Goal: Register for event/course

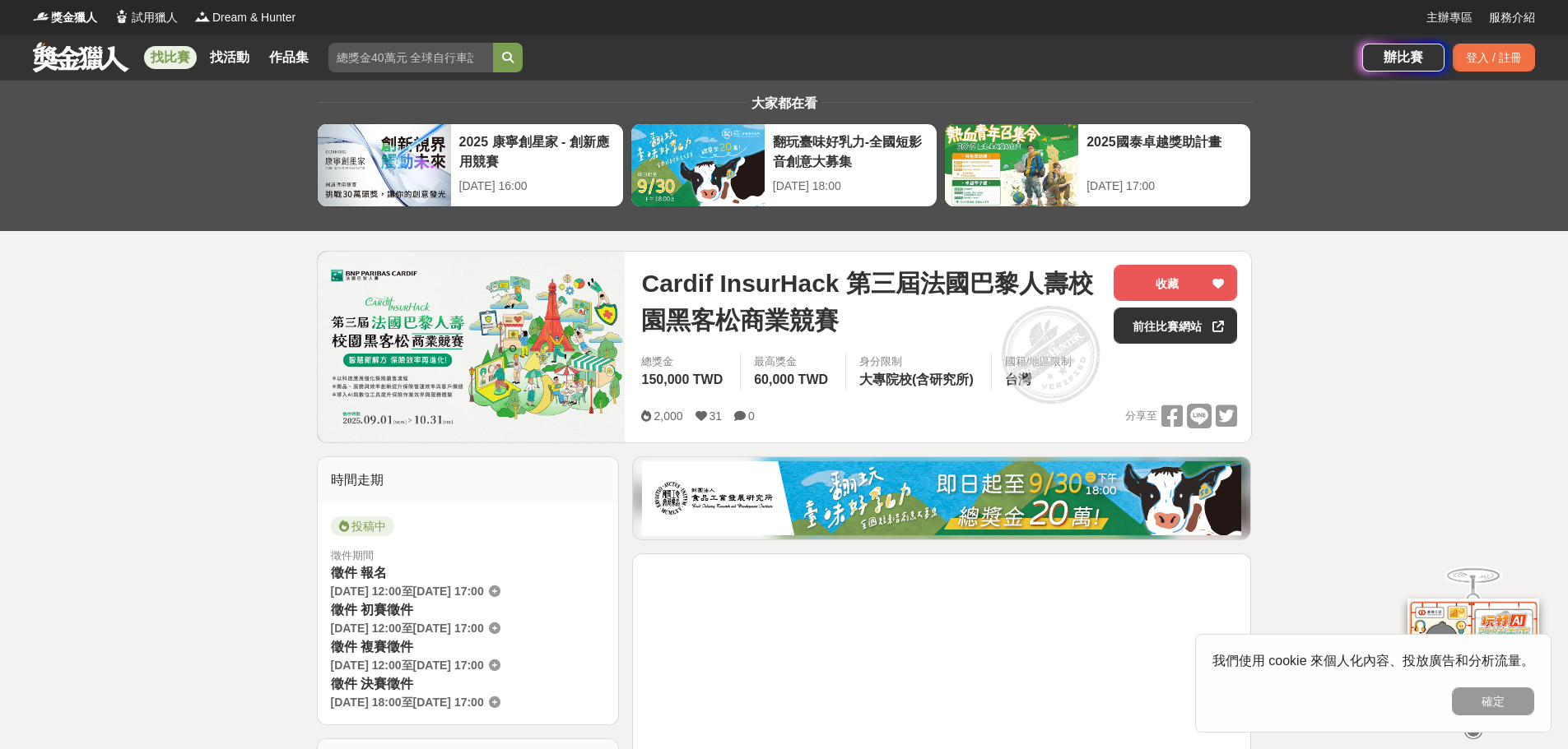
click at [469, 336] on img at bounding box center [472, 347] width 307 height 190
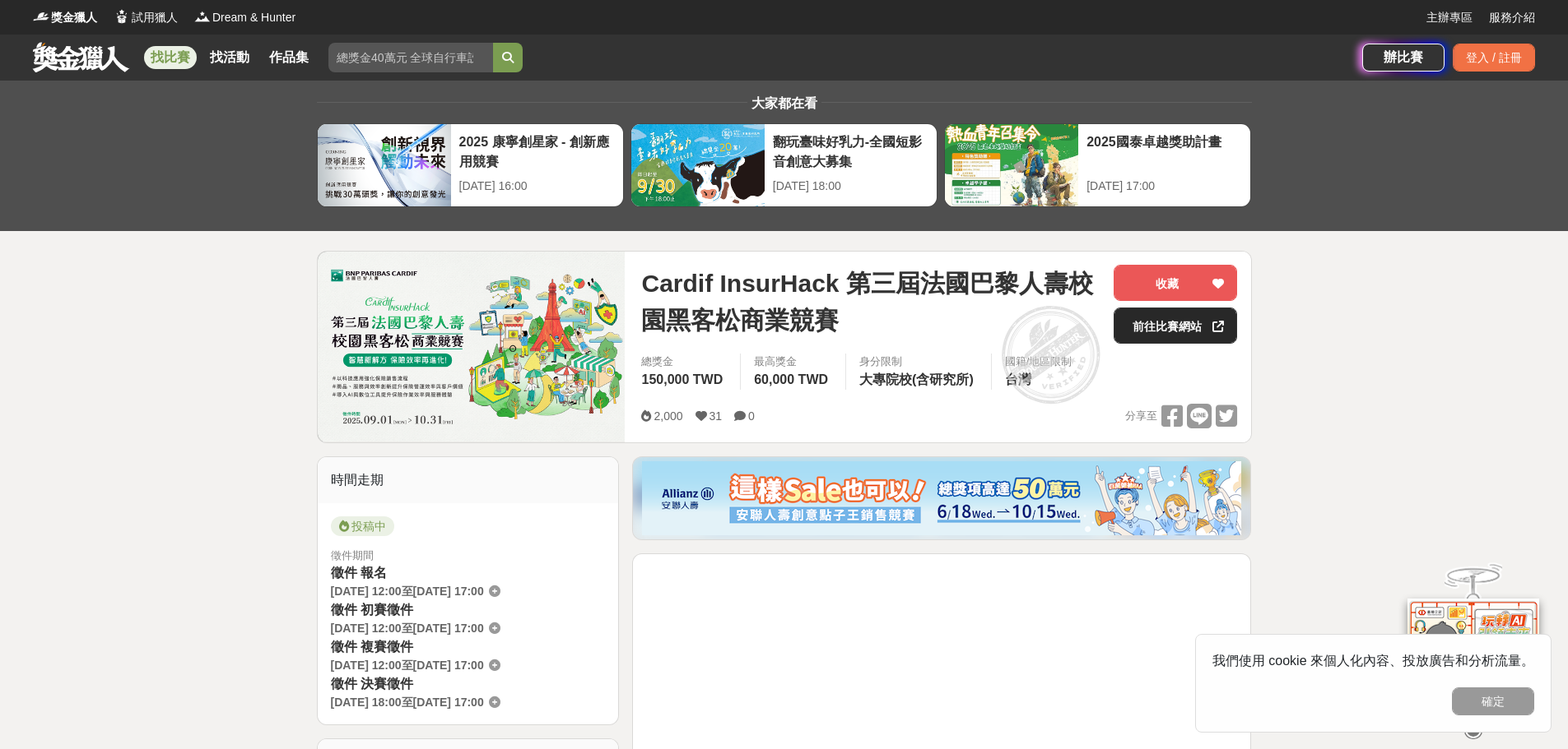
click at [1208, 332] on link "前往比賽網站" at bounding box center [1175, 326] width 123 height 36
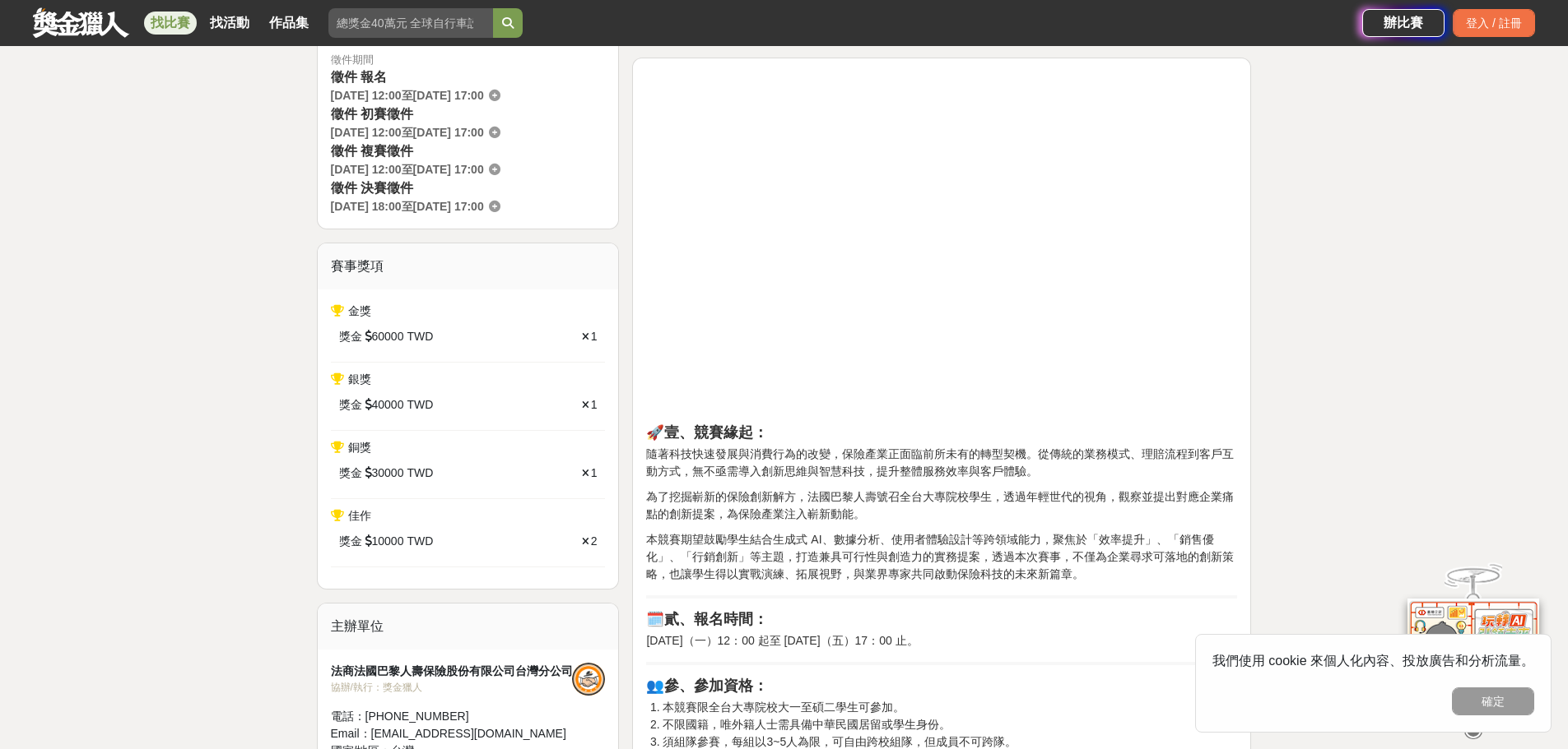
scroll to position [164, 0]
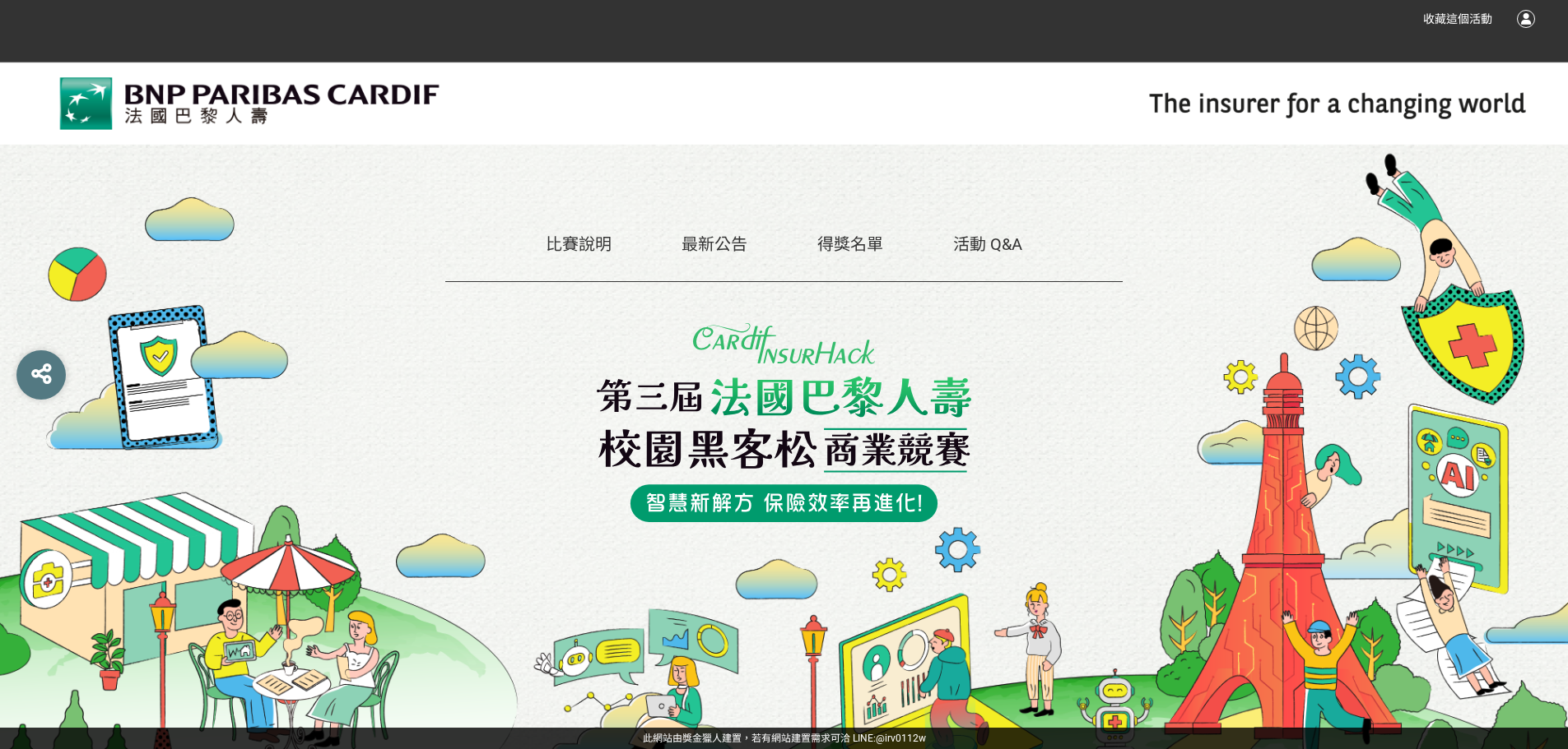
click at [767, 444] on img at bounding box center [784, 423] width 376 height 198
click at [289, 107] on div "比賽說明 最新公告 得獎名單 活動 Q&A" at bounding box center [784, 382] width 1568 height 690
click at [815, 505] on img at bounding box center [784, 423] width 376 height 198
click at [543, 241] on div "比賽說明 最新公告 得獎名單 活動 Q&A" at bounding box center [783, 257] width 677 height 50
